Goal: Task Accomplishment & Management: Manage account settings

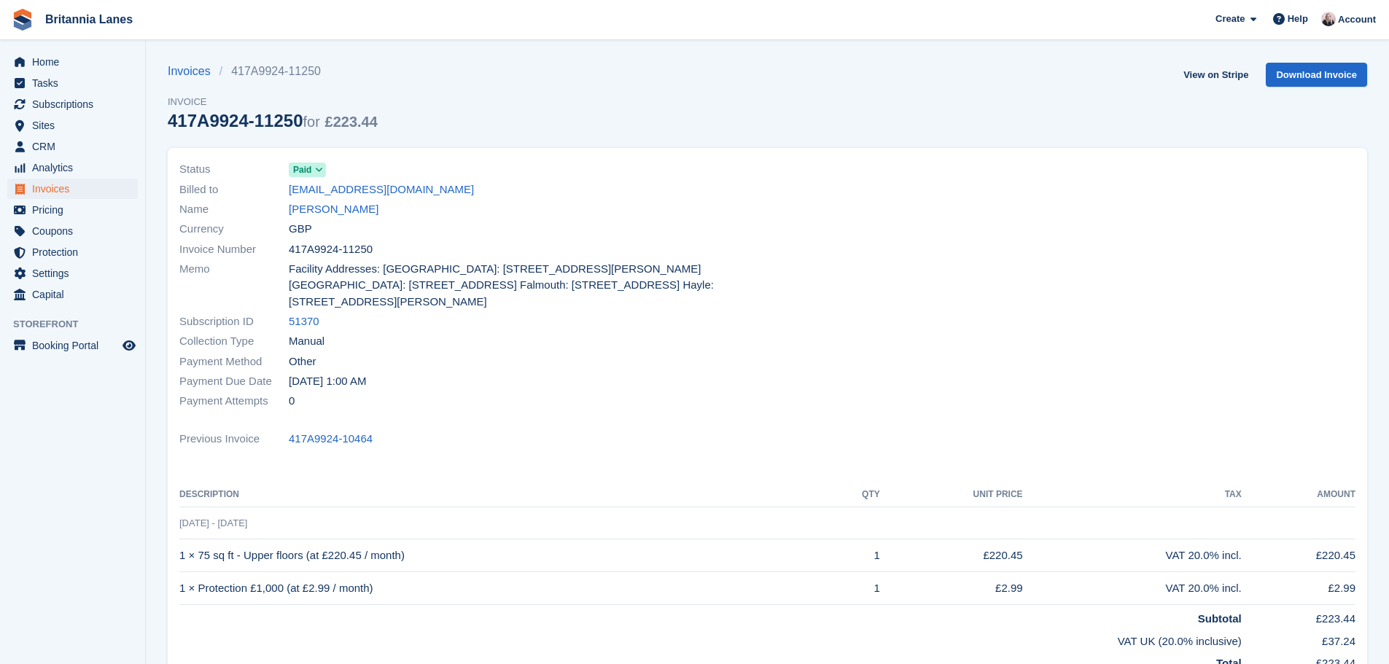
click at [71, 59] on span "Home" at bounding box center [75, 62] width 87 height 20
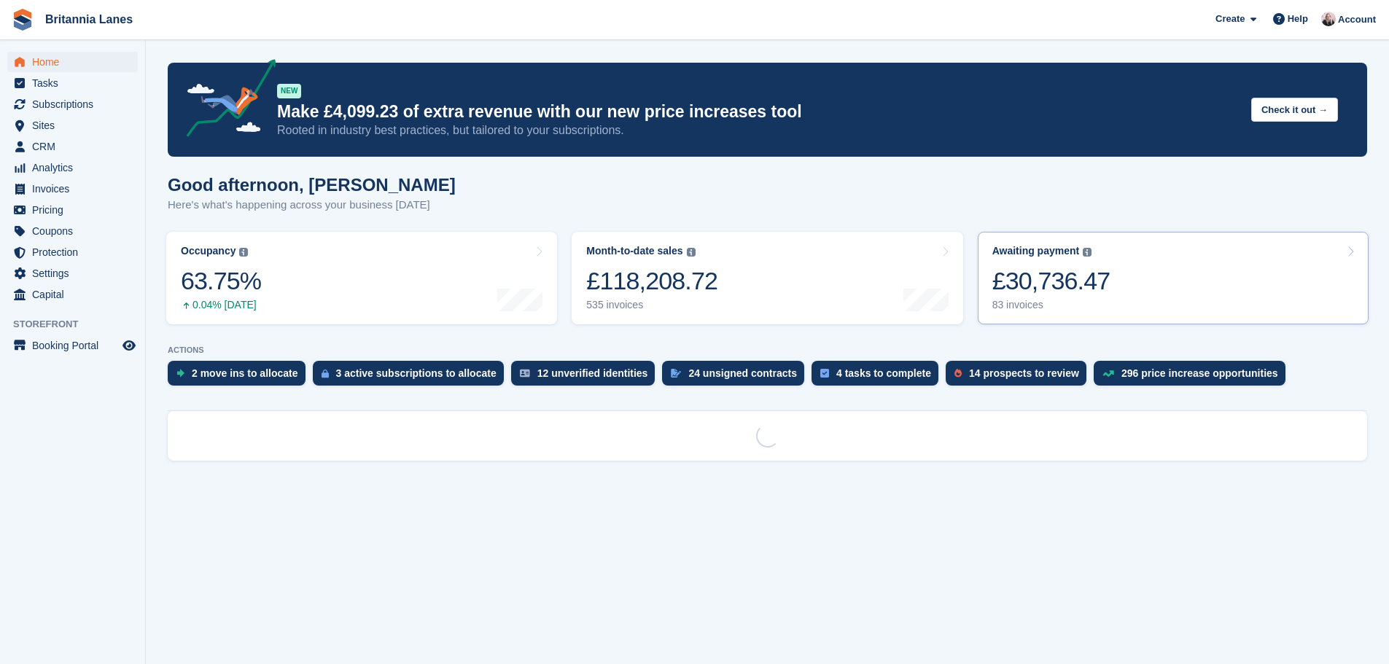
click at [1077, 267] on div "£30,736.47" at bounding box center [1051, 281] width 118 height 30
